Goal: Task Accomplishment & Management: Manage account settings

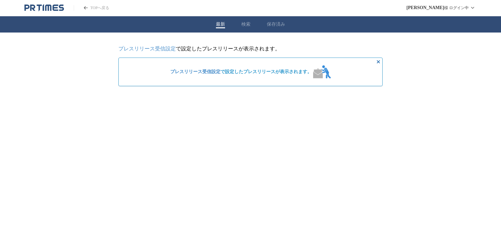
click at [169, 50] on link "プレスリリース受信設定" at bounding box center [146, 49] width 57 height 6
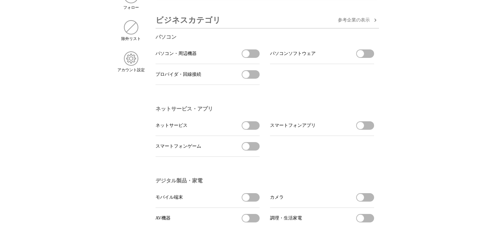
scroll to position [98, 0]
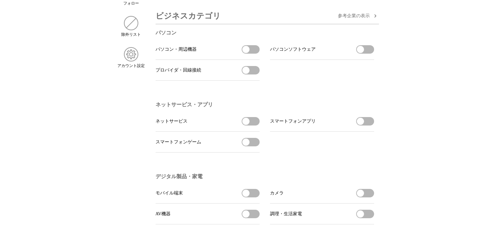
click at [257, 123] on button "ネットサービスを受信する" at bounding box center [250, 121] width 18 height 8
click at [370, 124] on button "スマートフォンアプリを受信する" at bounding box center [365, 121] width 18 height 8
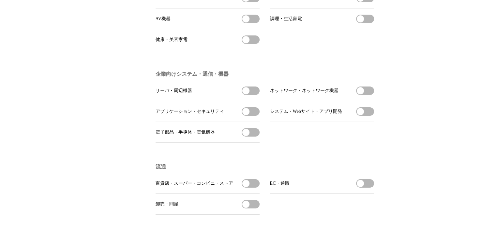
scroll to position [391, 0]
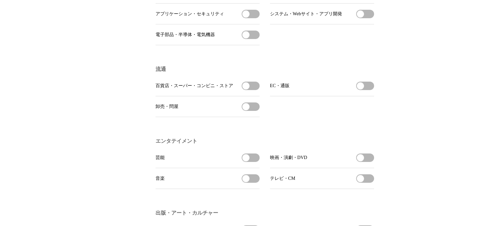
click at [255, 111] on button "卸売・問屋を受信する" at bounding box center [250, 107] width 18 height 8
click at [256, 90] on button "百貨店・スーパー・コンビニ・ストアを受信する" at bounding box center [250, 86] width 18 height 8
click at [252, 162] on button "芸能を受信する" at bounding box center [250, 158] width 18 height 8
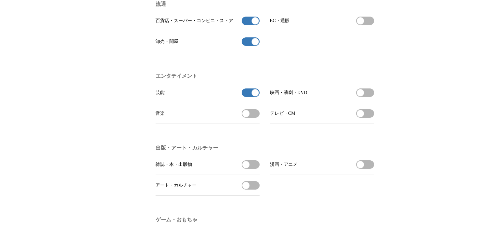
click at [365, 118] on button "テレビ・CMを受信する" at bounding box center [365, 113] width 18 height 8
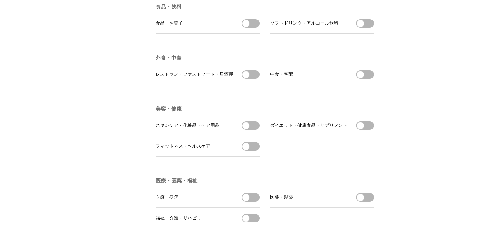
scroll to position [1010, 0]
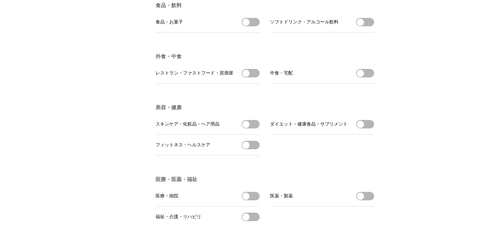
drag, startPoint x: 367, startPoint y: 90, endPoint x: 356, endPoint y: 94, distance: 11.9
click at [367, 78] on button "中食・宅配を受信する" at bounding box center [365, 73] width 18 height 8
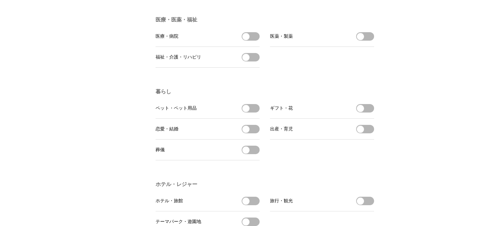
scroll to position [1206, 0]
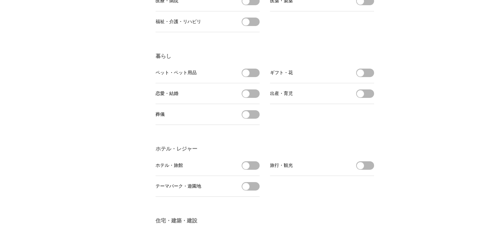
click at [253, 98] on button "恋愛・結婚を受信する" at bounding box center [250, 94] width 18 height 8
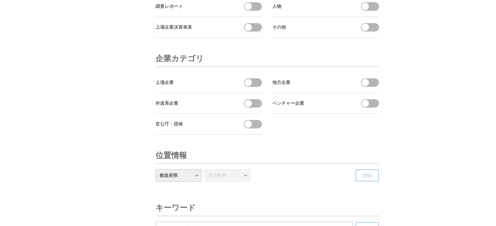
scroll to position [2233, 0]
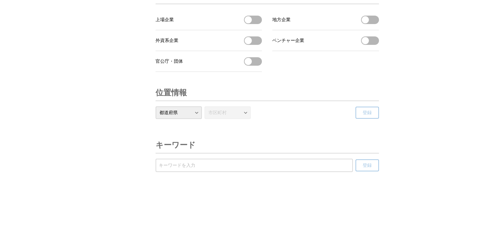
click at [196, 110] on select "都道府県 北海道 青森県 岩手県 宮城県 秋田県 山形県 福島県 茨城県 栃木県 群馬県 埼玉県 千葉県 東京都 神奈川県 新潟県 富山県 石川県 福井県 山…" at bounding box center [178, 113] width 46 height 13
select select "13"
click at [155, 107] on select "都道府県 北海道 青森県 岩手県 宮城県 秋田県 山形県 福島県 茨城県 栃木県 群馬県 埼玉県 千葉県 東京都 神奈川県 新潟県 富山県 石川県 福井県 山…" at bounding box center [178, 113] width 46 height 13
click at [246, 112] on select "市区町村 千代田区 中央区 港区 新宿区 文京区 台東区 墨田区 江東区 品川区 目黒区 大田区 世田谷区 渋谷区 中野区 杉並区 豊島区 北区 荒川区 板橋…" at bounding box center [227, 113] width 46 height 13
select select "13103"
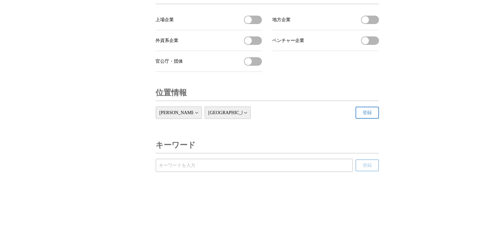
click at [204, 107] on select "市区町村 千代田区 中央区 港区 新宿区 文京区 台東区 墨田区 江東区 品川区 目黒区 大田区 世田谷区 渋谷区 中野区 杉並区 豊島区 北区 荒川区 板橋…" at bounding box center [227, 113] width 46 height 13
click at [363, 113] on span "登録" at bounding box center [366, 113] width 9 height 6
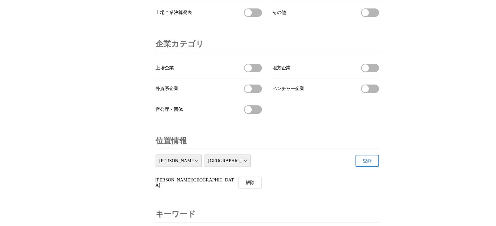
scroll to position [2254, 0]
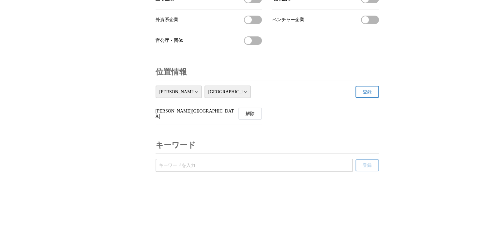
click at [255, 112] on button "解除" at bounding box center [249, 114] width 23 height 12
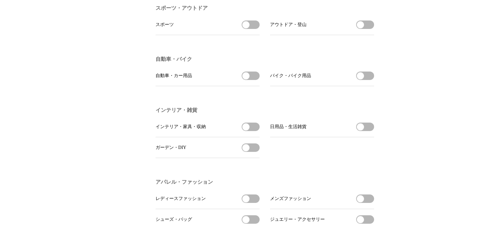
scroll to position [0, 0]
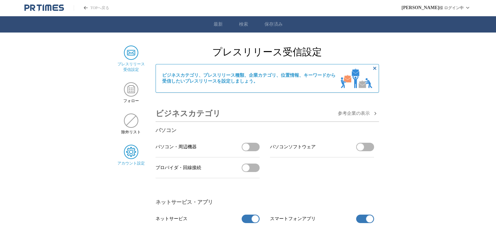
click at [135, 150] on img at bounding box center [131, 152] width 14 height 14
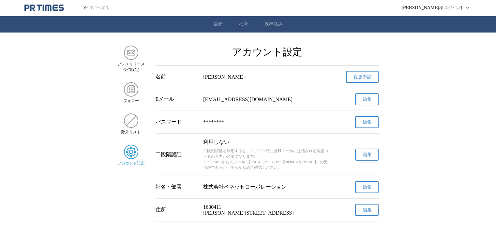
click at [47, 7] on icon "PR TIMESのトップページはこちら" at bounding box center [43, 8] width 39 height 8
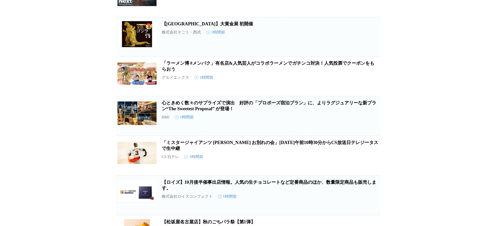
scroll to position [1378, 0]
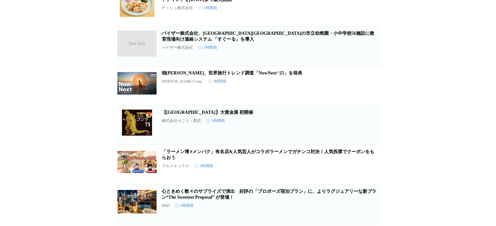
drag, startPoint x: 482, startPoint y: 101, endPoint x: 472, endPoint y: 44, distance: 58.2
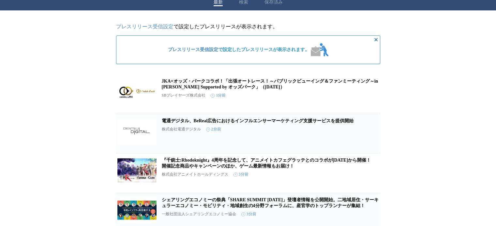
scroll to position [0, 0]
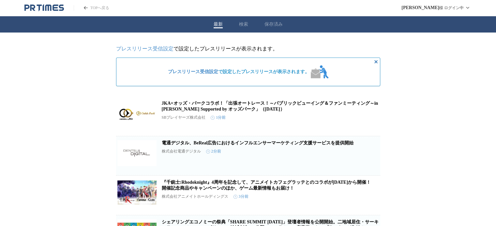
click at [94, 7] on link "TOPへ戻る" at bounding box center [92, 8] width 36 height 6
click at [145, 49] on link "プレスリリース受信設定" at bounding box center [144, 49] width 57 height 6
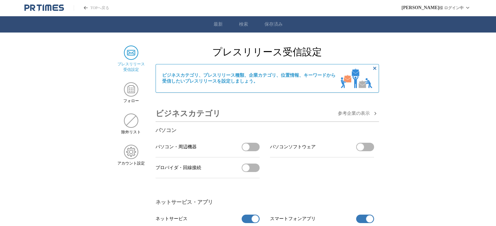
scroll to position [163, 0]
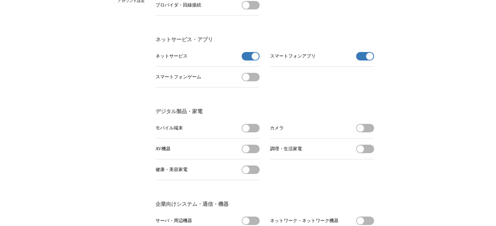
click at [246, 57] on button "ネットサービスの受信を解除" at bounding box center [250, 56] width 18 height 8
click at [358, 58] on button "スマートフォンアプリの受信を解除" at bounding box center [365, 56] width 18 height 8
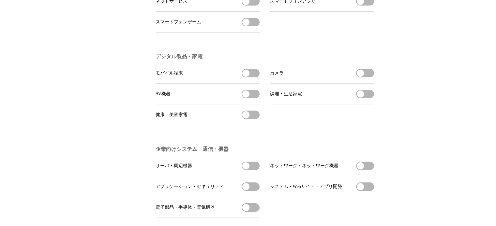
scroll to position [326, 0]
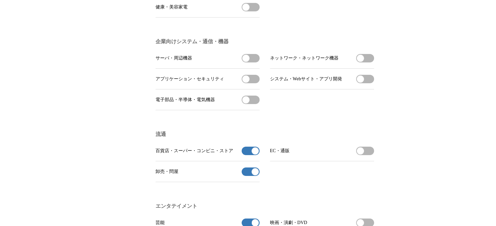
click at [247, 155] on button "百貨店・スーパー・コンビニ・ストアの受信を解除" at bounding box center [250, 151] width 18 height 8
click at [245, 176] on button "卸売・問屋の受信を解除" at bounding box center [250, 172] width 18 height 8
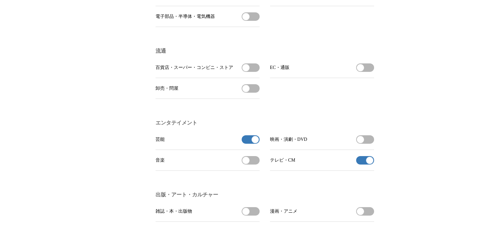
scroll to position [521, 0]
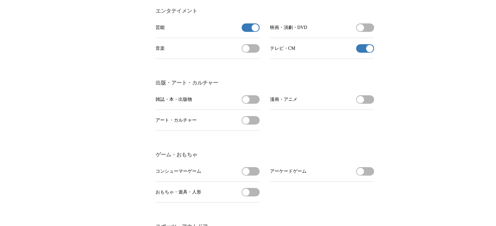
click at [243, 32] on button "芸能の受信を解除" at bounding box center [250, 27] width 18 height 8
click at [361, 53] on button "テレビ・CMの受信を解除" at bounding box center [365, 48] width 18 height 8
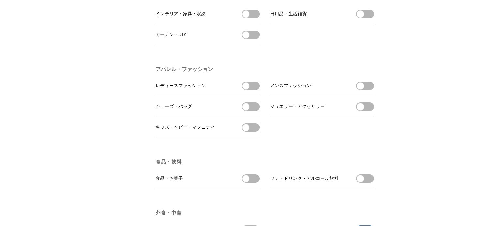
scroll to position [945, 0]
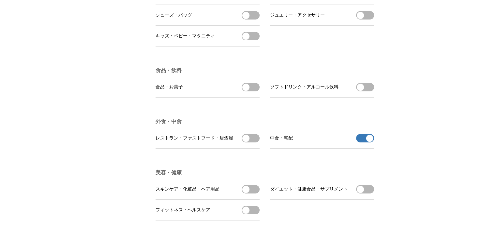
click at [358, 143] on button "中食・宅配の受信を解除" at bounding box center [365, 138] width 18 height 8
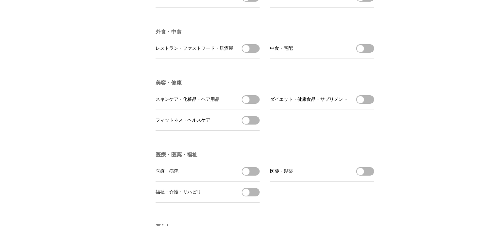
scroll to position [1173, 0]
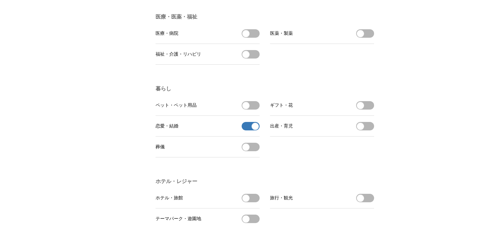
click at [245, 131] on button "恋愛・結婚の受信を解除" at bounding box center [250, 126] width 18 height 8
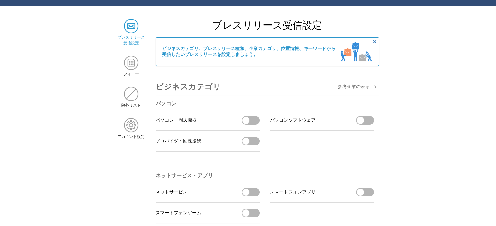
scroll to position [0, 0]
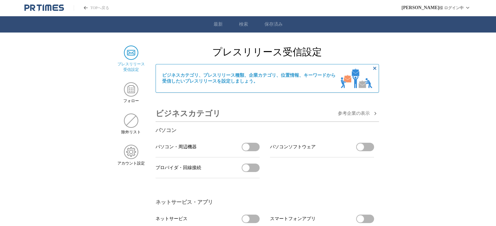
click at [94, 8] on link "TOPへ戻る" at bounding box center [92, 8] width 36 height 6
